Goal: Find specific page/section: Find specific page/section

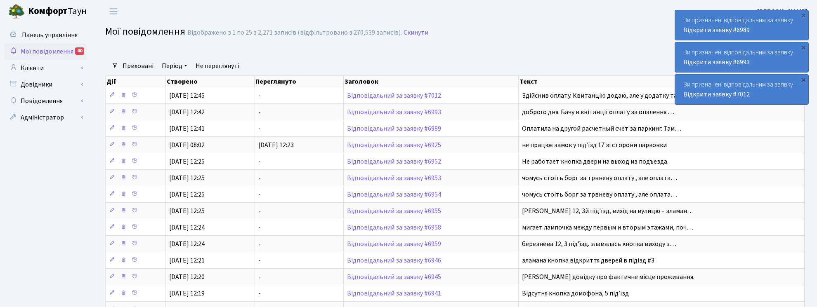
select select "25"
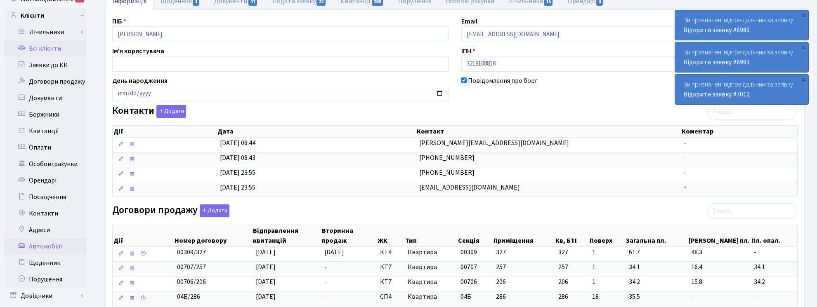
scroll to position [52, 0]
click at [49, 47] on link "Всі клієнти" at bounding box center [45, 49] width 83 height 17
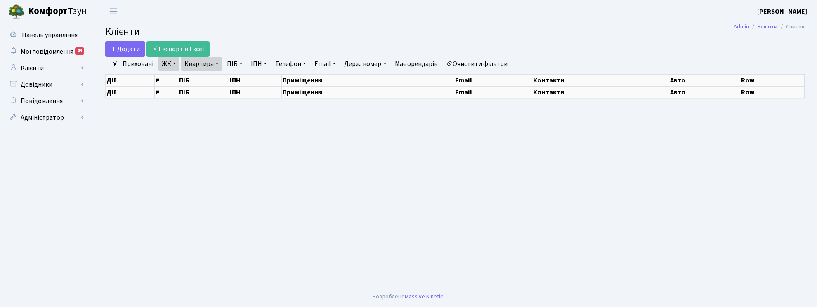
select select "25"
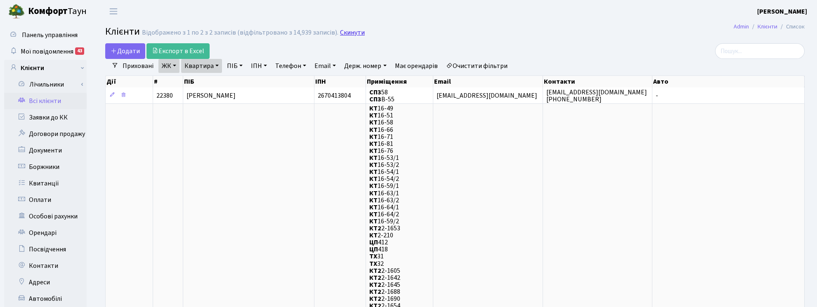
click at [350, 32] on link "Скинути" at bounding box center [352, 33] width 25 height 8
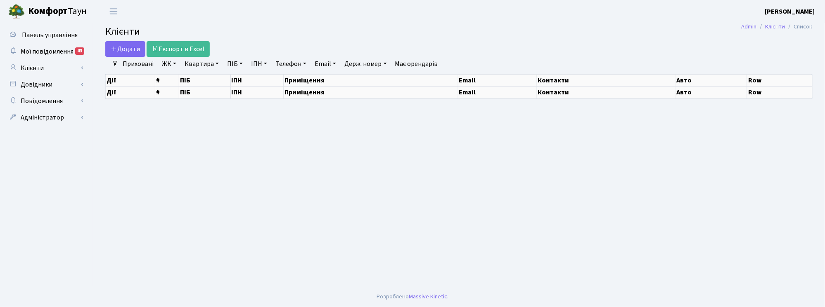
select select "25"
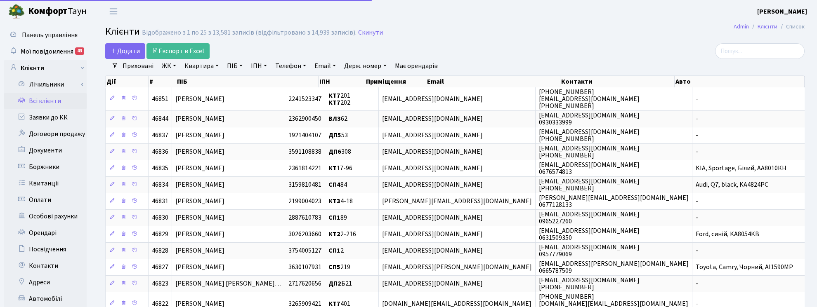
click at [236, 65] on link "ПІБ" at bounding box center [235, 66] width 22 height 14
type input "k"
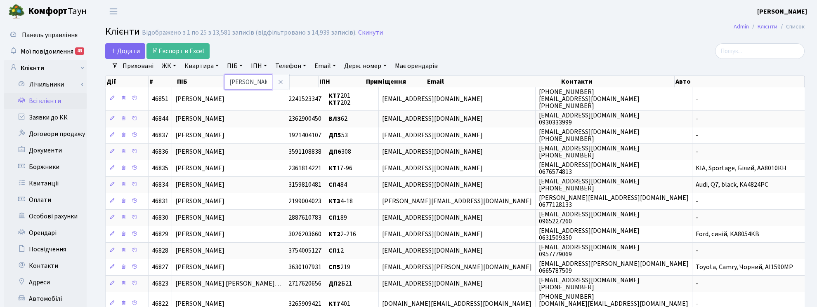
type input "[PERSON_NAME]"
